Goal: Check status: Check status

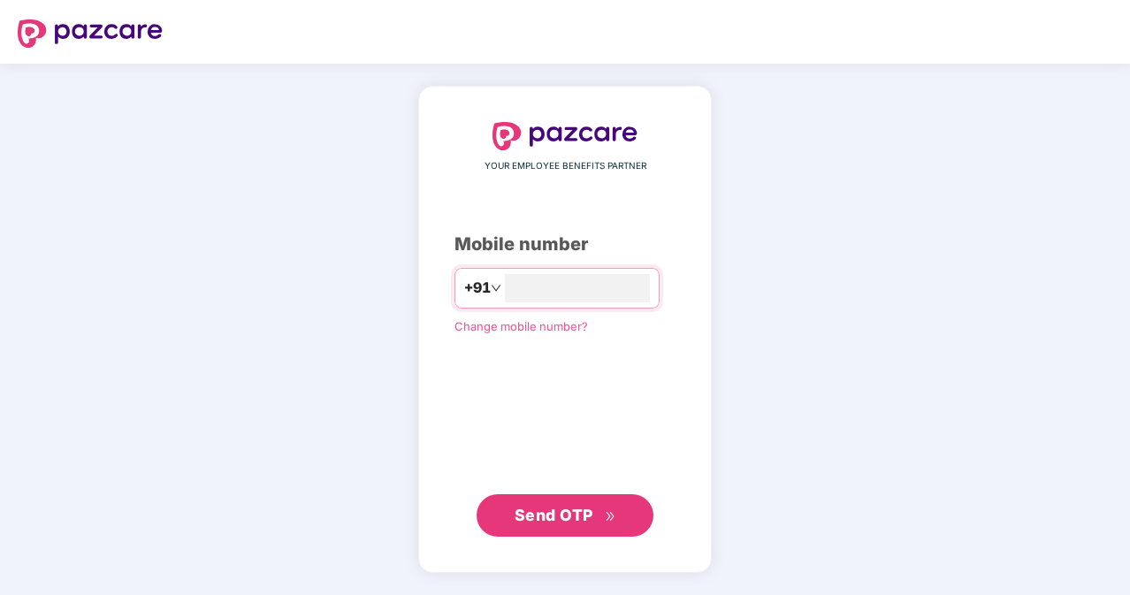
type input "**********"
click at [550, 511] on span "Send OTP" at bounding box center [554, 514] width 79 height 19
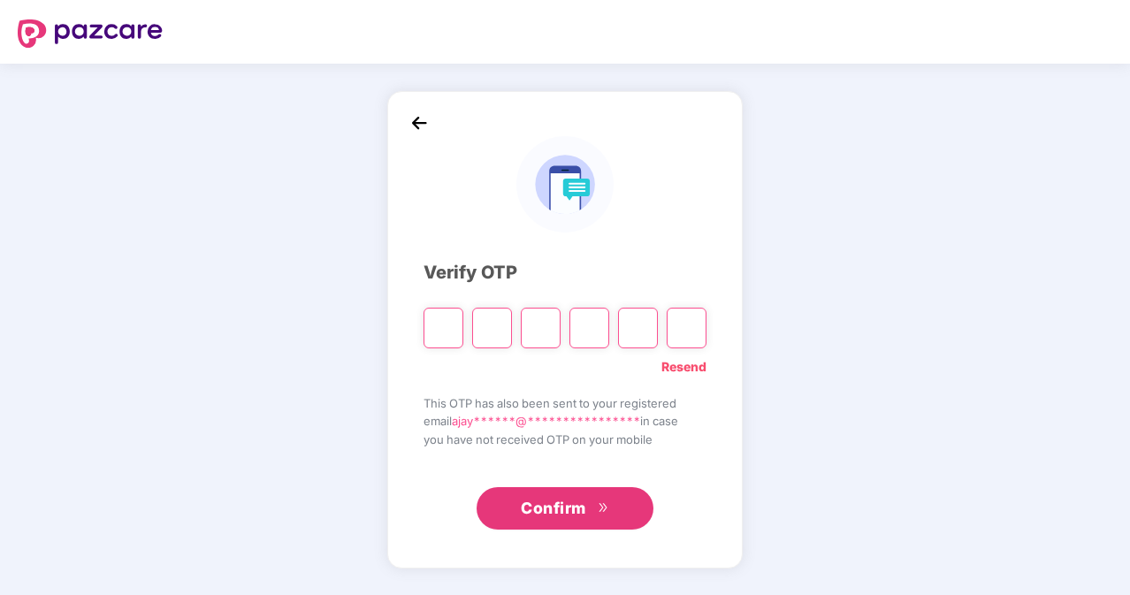
paste input "*"
type input "*"
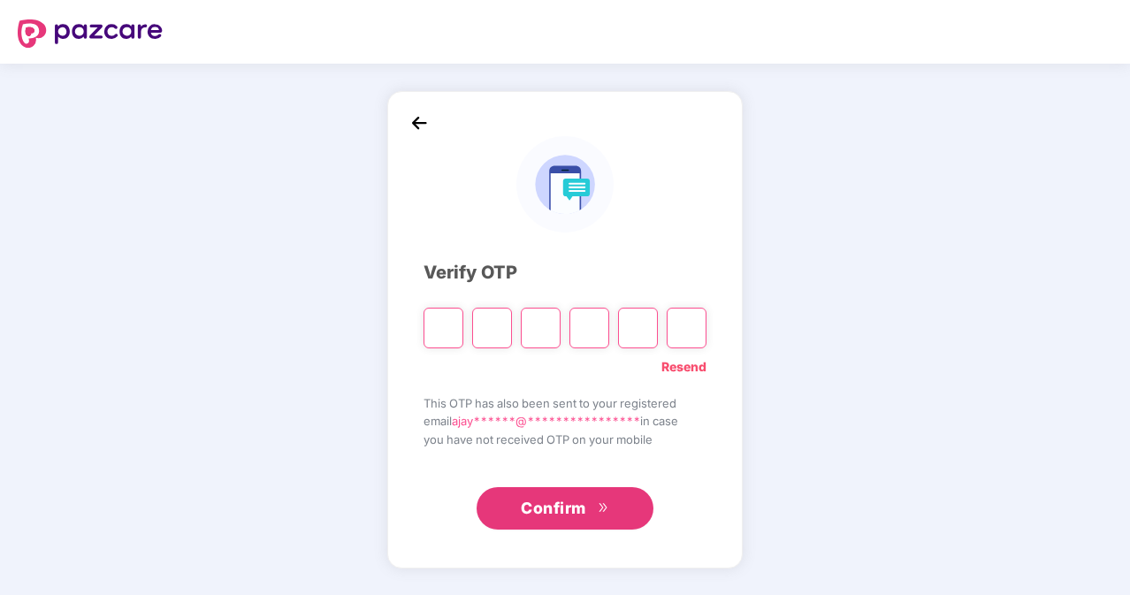
type input "*"
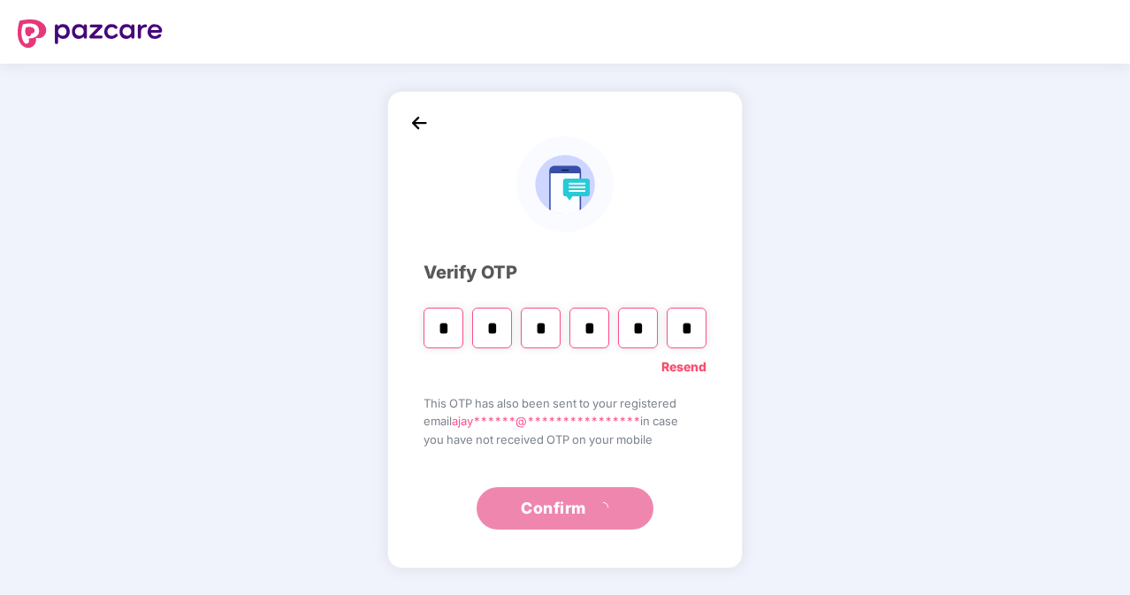
click at [445, 333] on input "*" at bounding box center [444, 328] width 40 height 41
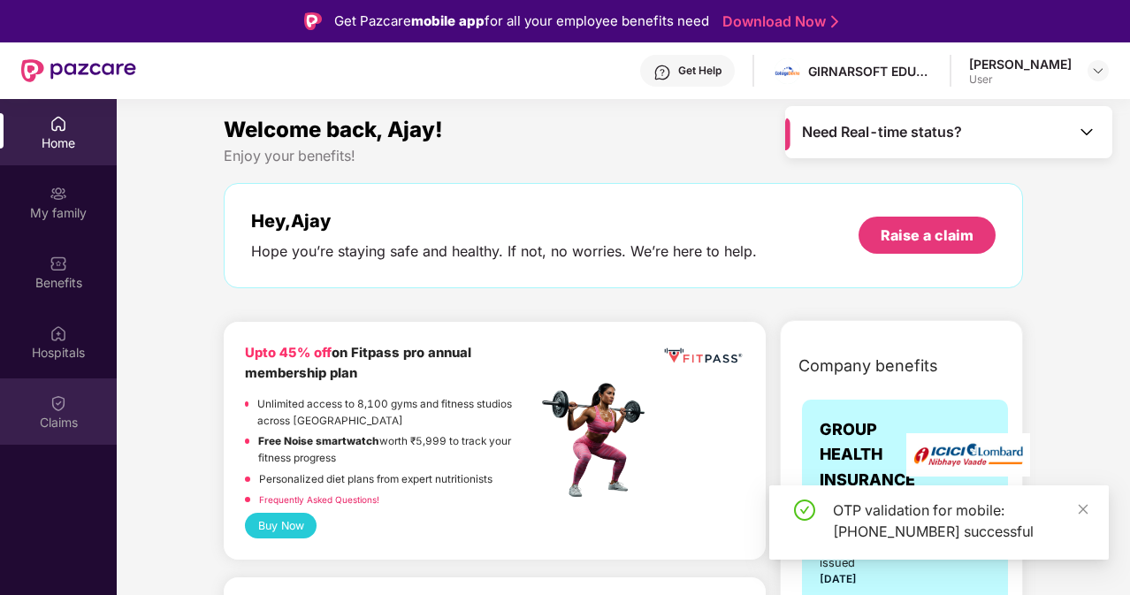
click at [60, 408] on img at bounding box center [59, 404] width 18 height 18
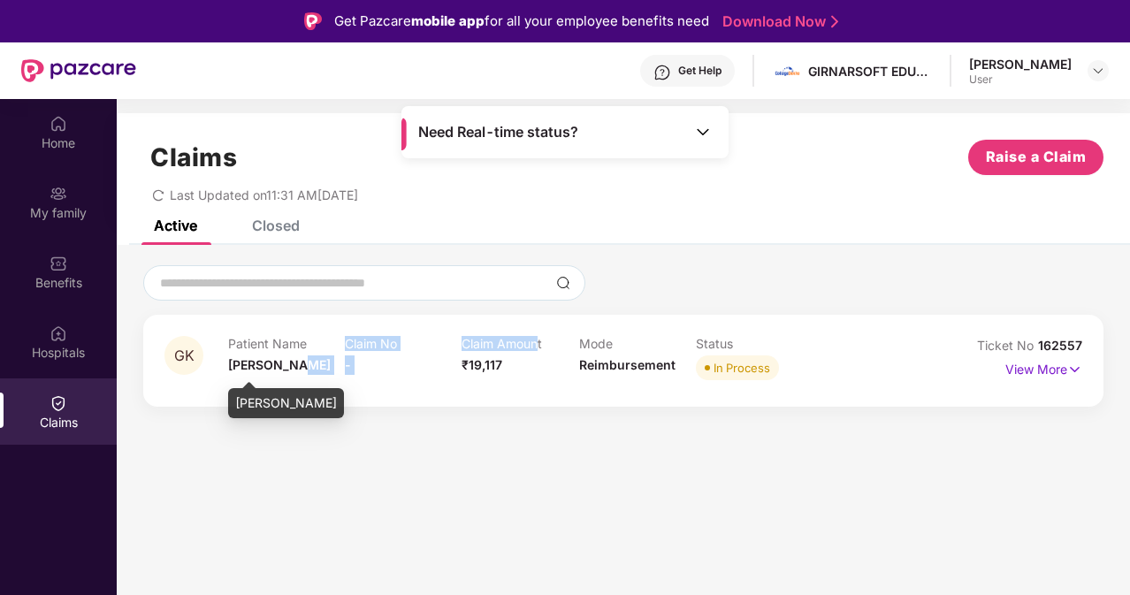
drag, startPoint x: 302, startPoint y: 363, endPoint x: 911, endPoint y: 367, distance: 609.5
click at [911, 367] on div "Patient Name [PERSON_NAME] Claim No - Claim Amount ₹19,117 Mode Reimbursement S…" at bounding box center [578, 360] width 701 height 49
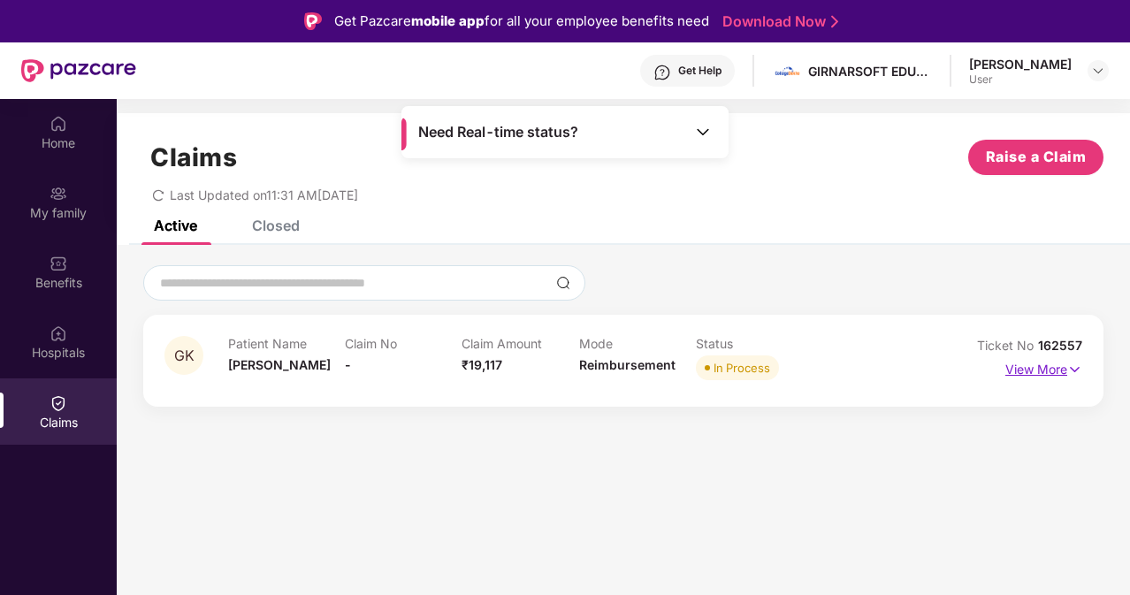
click at [1041, 362] on p "View More" at bounding box center [1044, 368] width 77 height 24
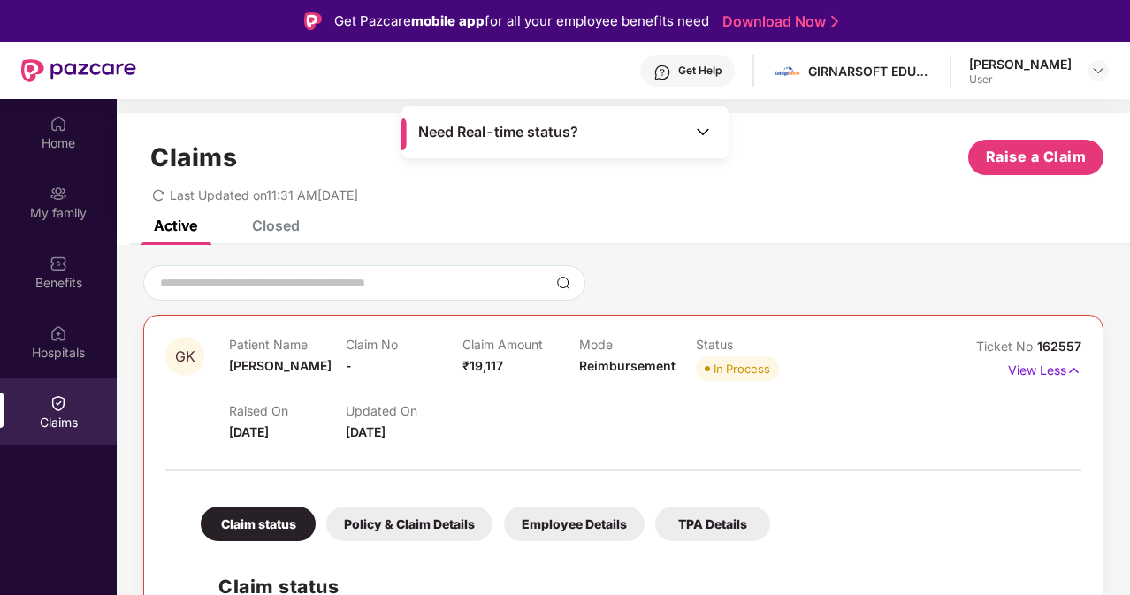
scroll to position [317, 0]
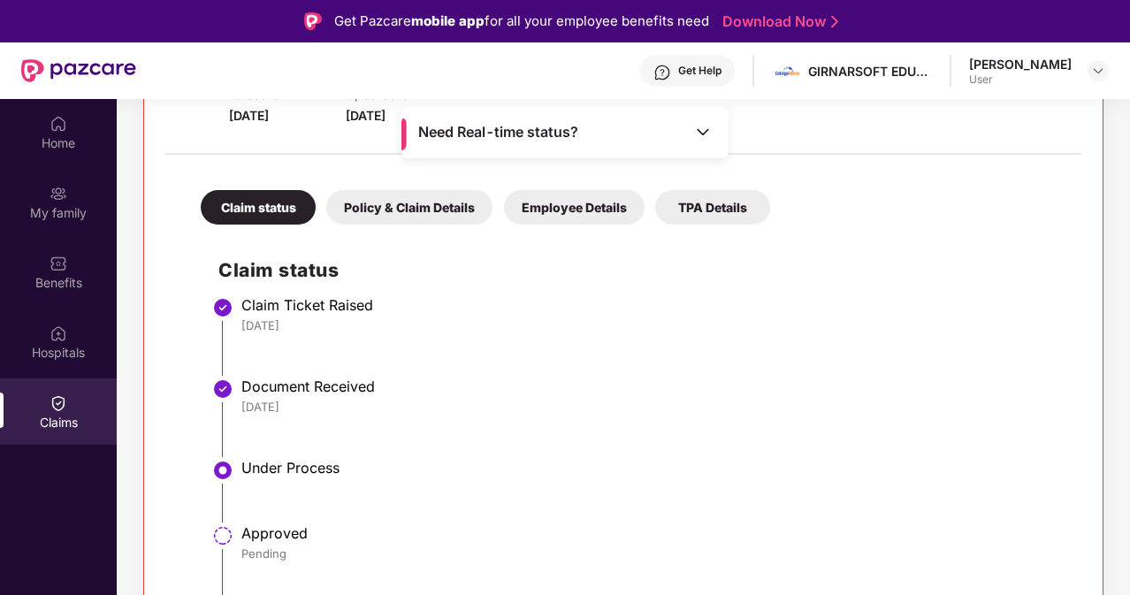
click at [526, 361] on li "Claim Ticket Raised [DATE]" at bounding box center [641, 343] width 846 height 81
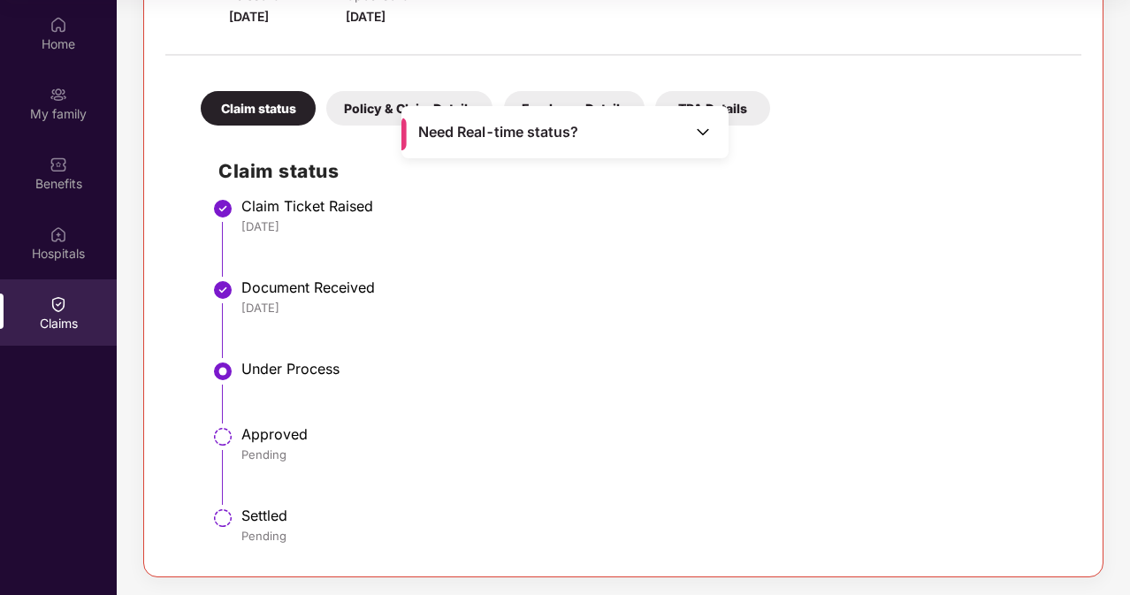
scroll to position [0, 0]
